Goal: Entertainment & Leisure: Consume media (video, audio)

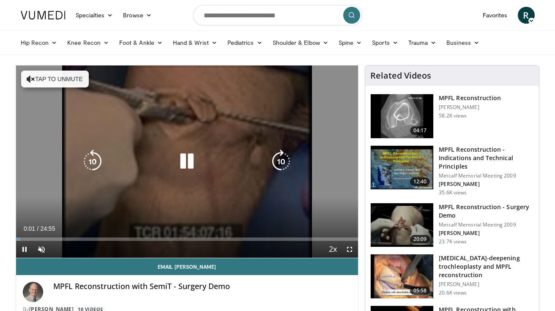
click at [183, 165] on icon "Video Player" at bounding box center [187, 162] width 24 height 24
click at [71, 80] on button "Tap to unmute" at bounding box center [55, 79] width 68 height 17
click at [187, 162] on icon "Video Player" at bounding box center [187, 162] width 24 height 24
click at [185, 166] on icon "Video Player" at bounding box center [187, 162] width 24 height 24
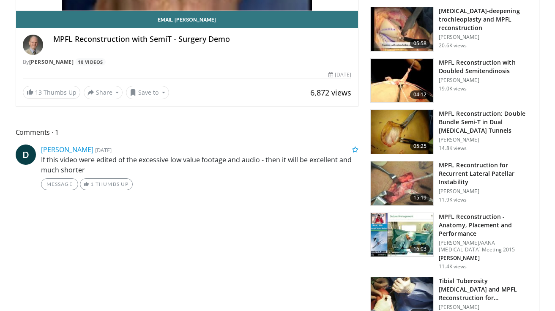
scroll to position [251, 0]
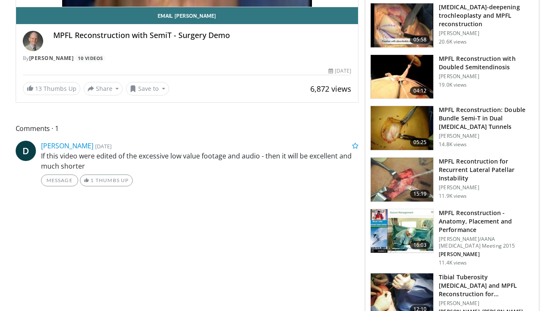
click at [398, 224] on img at bounding box center [402, 231] width 63 height 44
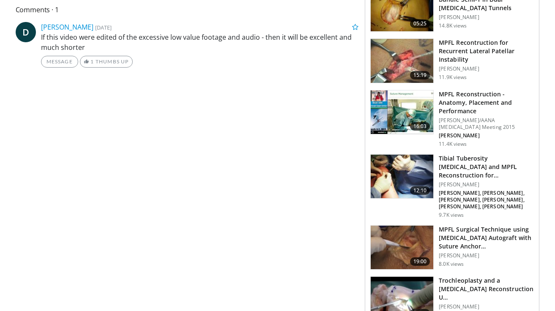
scroll to position [372, 0]
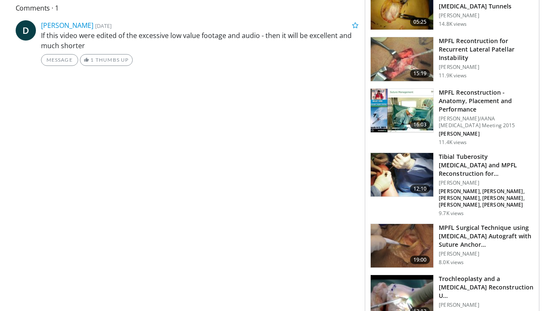
click at [412, 228] on img at bounding box center [402, 246] width 63 height 44
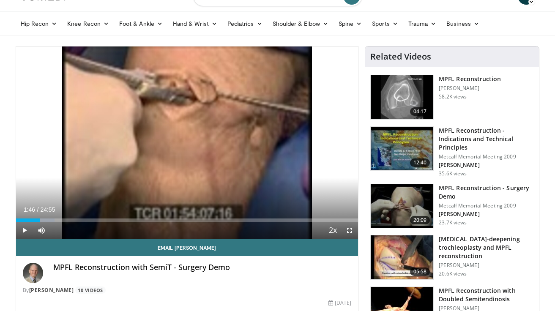
scroll to position [0, 0]
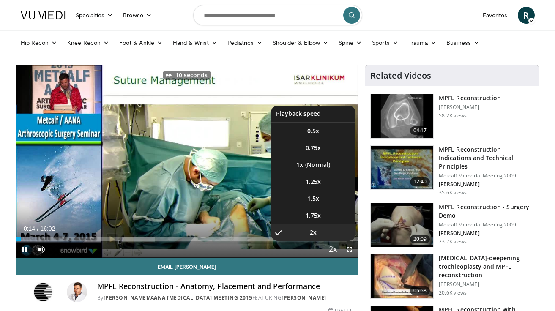
click at [332, 249] on span "Video Player" at bounding box center [333, 250] width 12 height 17
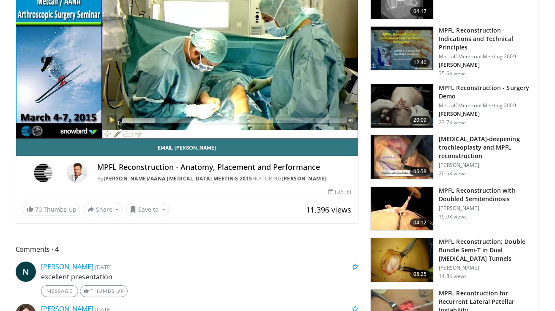
scroll to position [129, 0]
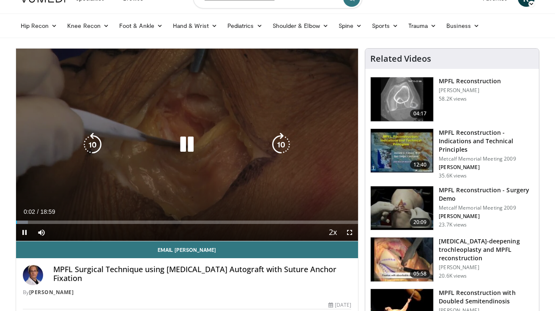
scroll to position [17, 0]
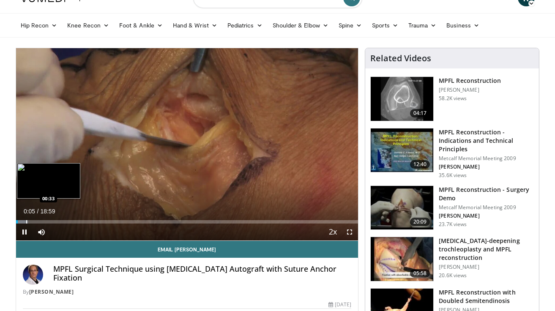
click at [26, 222] on div "Progress Bar" at bounding box center [26, 221] width 1 height 3
